Goal: Task Accomplishment & Management: Manage account settings

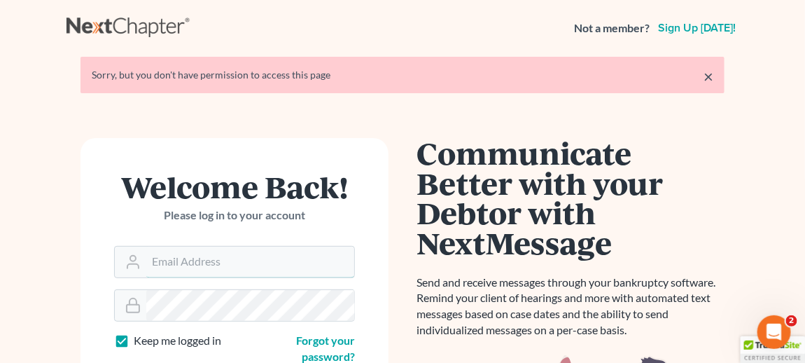
type input "[EMAIL_ADDRESS][DOMAIN_NAME]"
click at [706, 72] on link "×" at bounding box center [709, 76] width 10 height 17
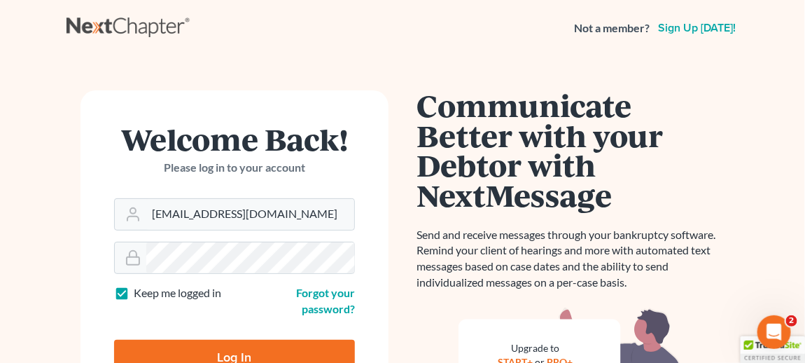
click at [212, 346] on input "Log In" at bounding box center [234, 357] width 241 height 35
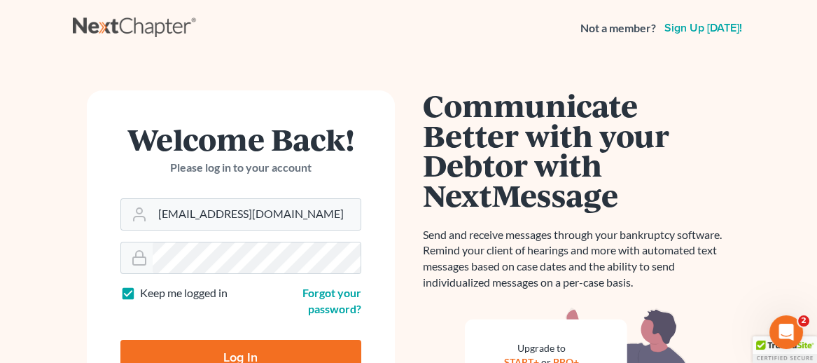
type input "Thinking..."
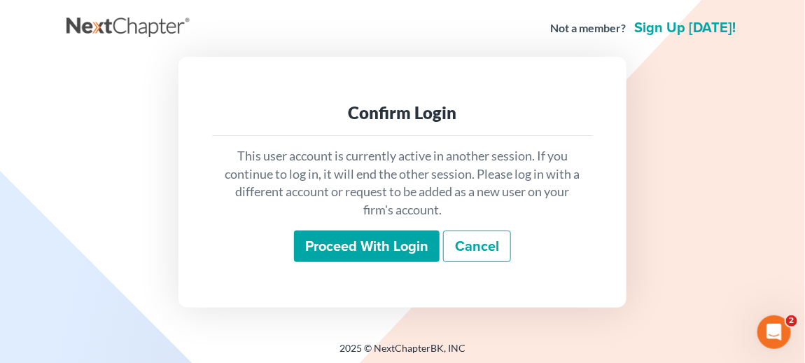
drag, startPoint x: 354, startPoint y: 253, endPoint x: 276, endPoint y: 226, distance: 82.4
click at [354, 253] on input "Proceed with login" at bounding box center [367, 246] width 146 height 32
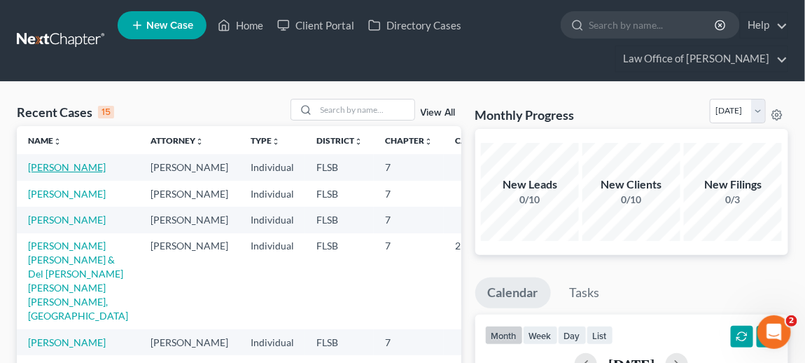
click at [63, 169] on link "Kerr, Amanda" at bounding box center [67, 167] width 78 height 12
click at [64, 169] on link "Kerr, Amanda" at bounding box center [67, 167] width 78 height 12
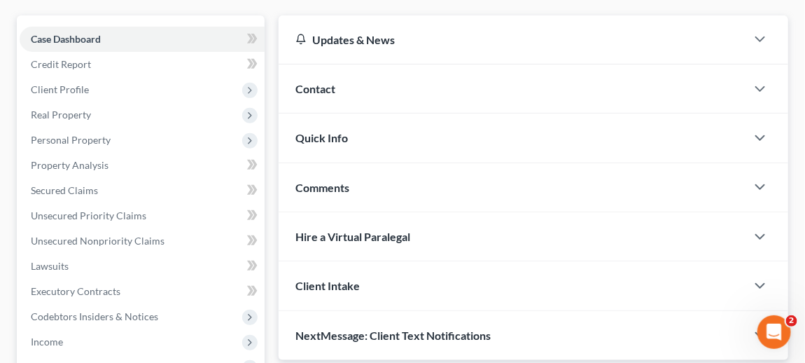
scroll to position [148, 0]
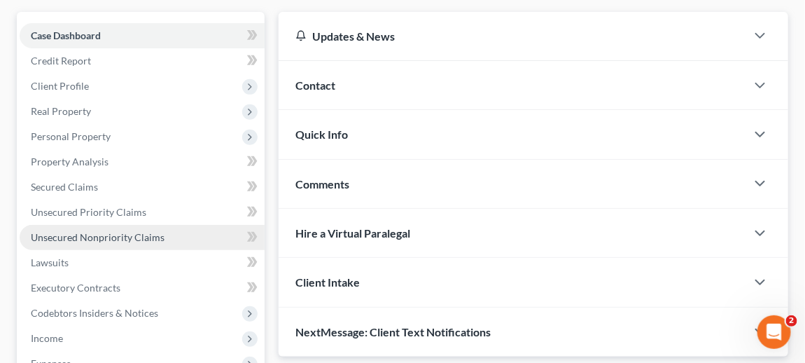
click at [98, 235] on span "Unsecured Nonpriority Claims" at bounding box center [98, 237] width 134 height 12
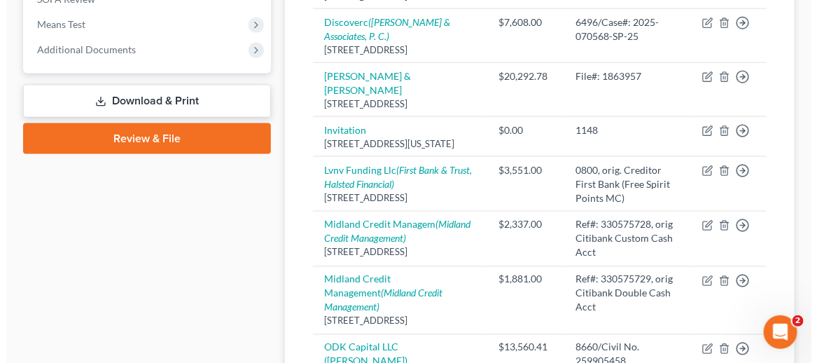
scroll to position [566, 0]
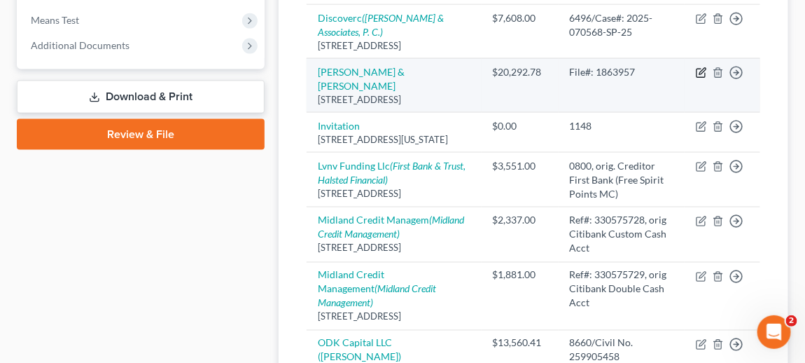
click at [703, 78] on icon "button" at bounding box center [701, 72] width 11 height 11
select select "45"
select select "14"
select select "0"
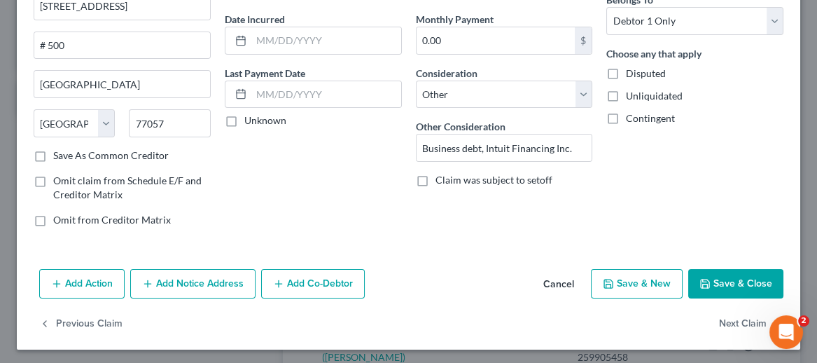
scroll to position [0, 0]
